Goal: Task Accomplishment & Management: Manage account settings

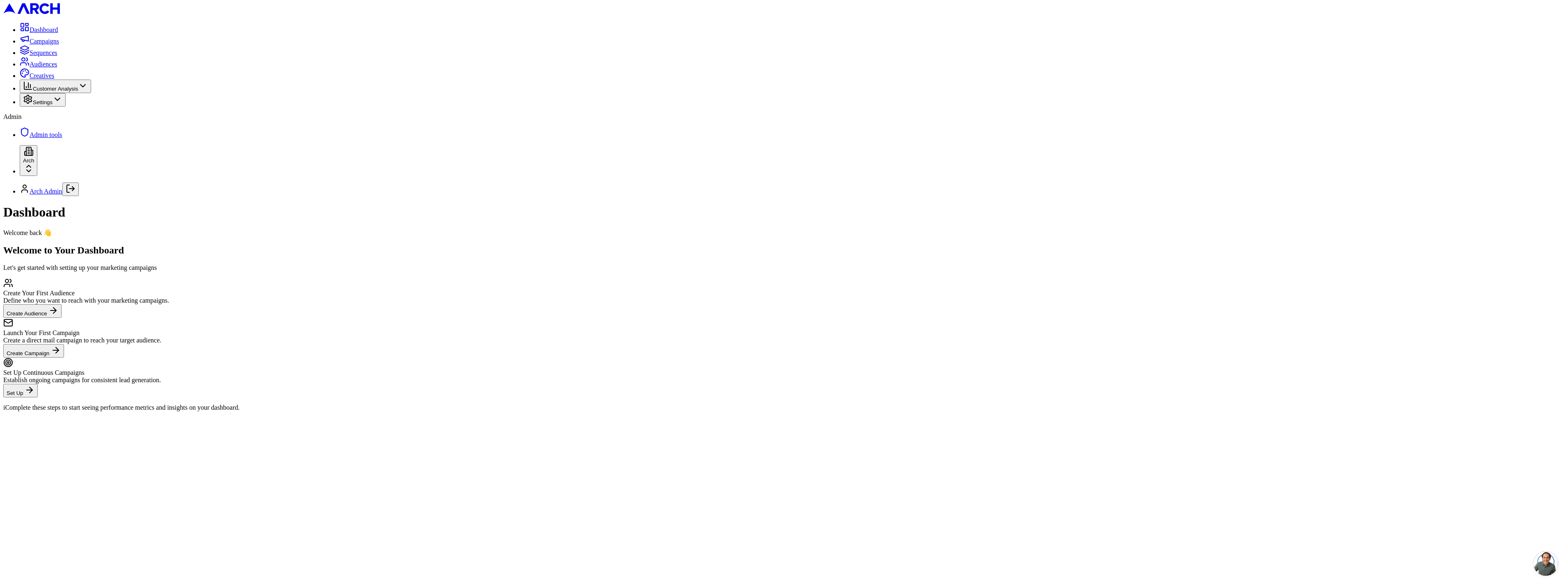
click at [49, 138] on span "Admin tools" at bounding box center [46, 134] width 33 height 7
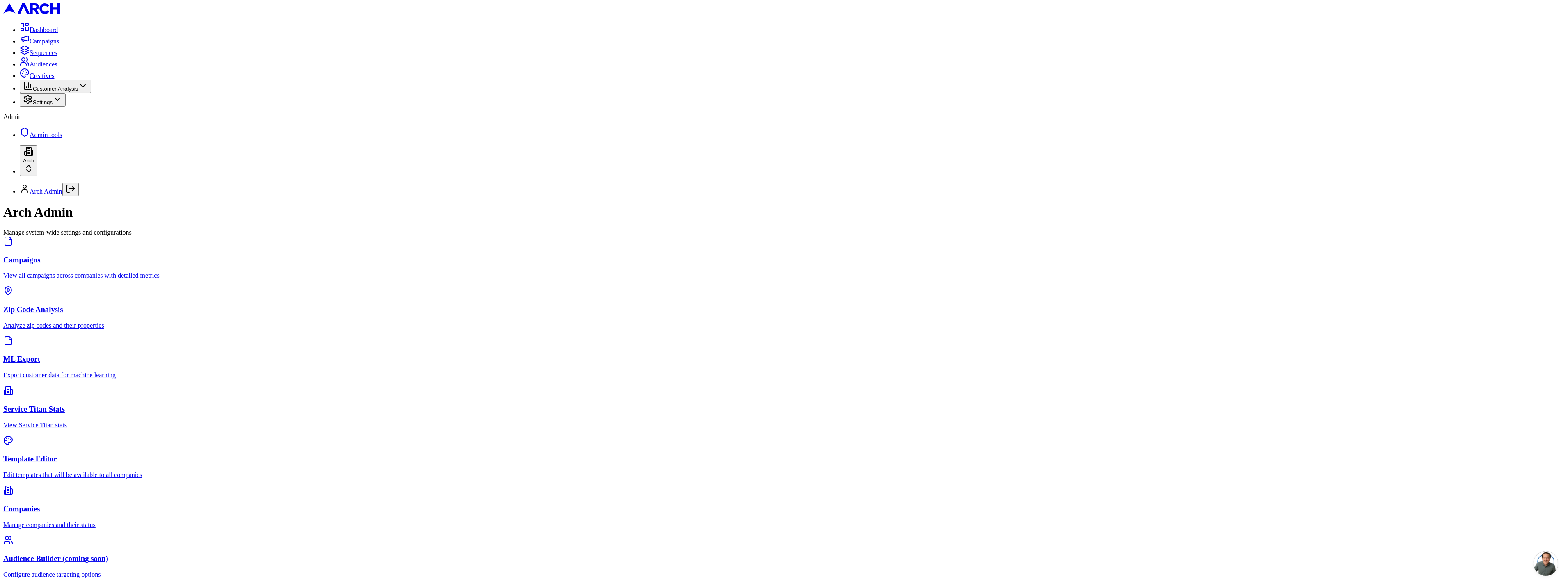
click at [1142, 521] on p "Manage companies and their status" at bounding box center [784, 525] width 1562 height 8
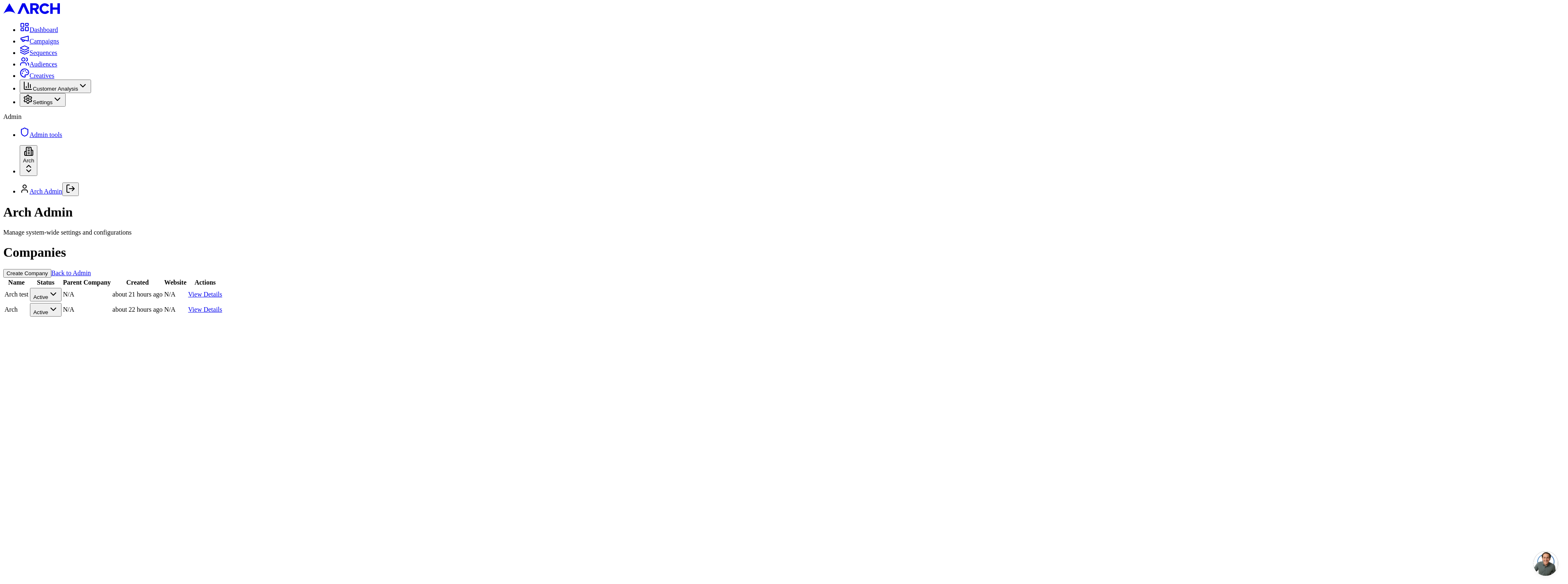
click at [222, 306] on link "View Details" at bounding box center [205, 309] width 34 height 7
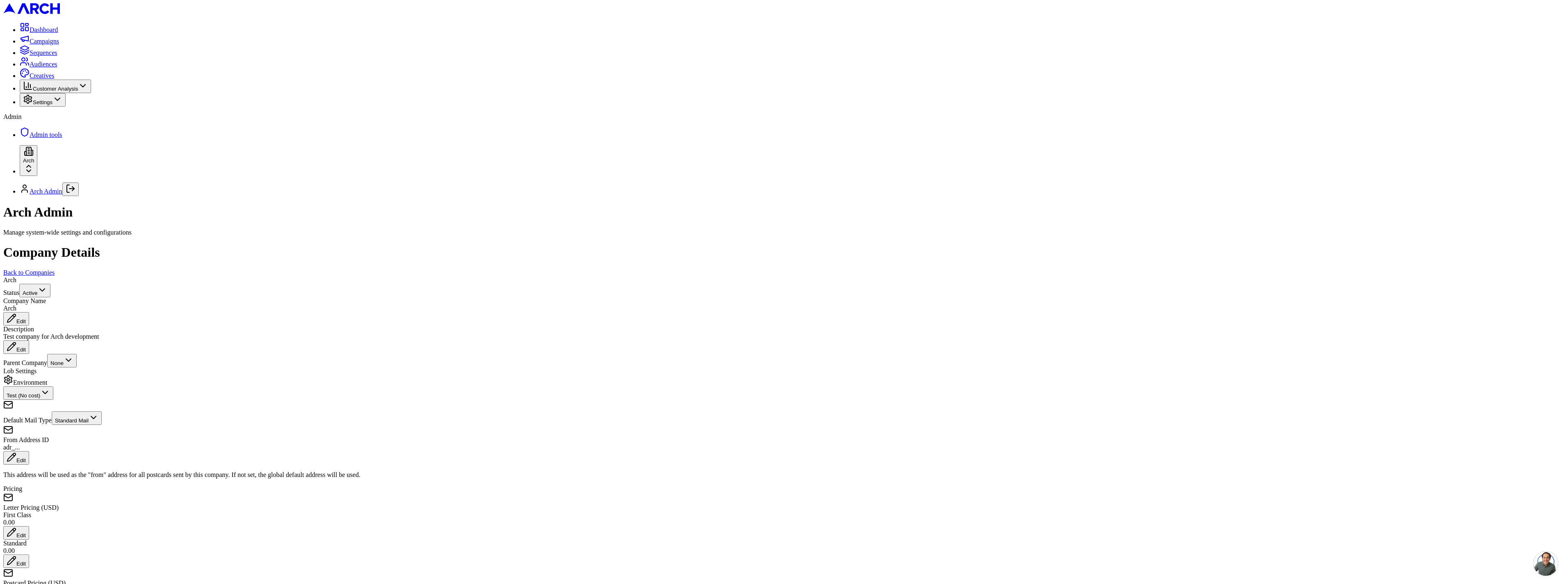
click at [40, 138] on span "Admin tools" at bounding box center [46, 134] width 33 height 7
